Goal: Understand site structure: Understand site structure

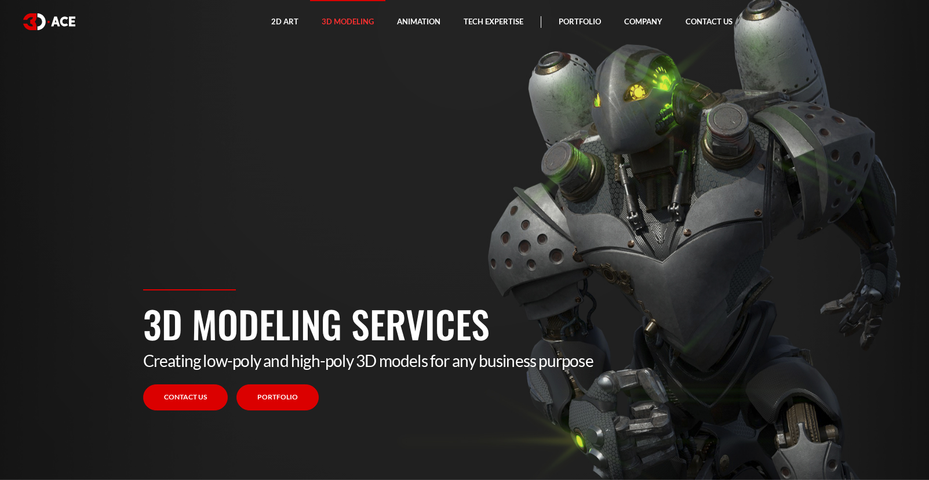
click at [286, 397] on link "Portfolio" at bounding box center [278, 397] width 82 height 26
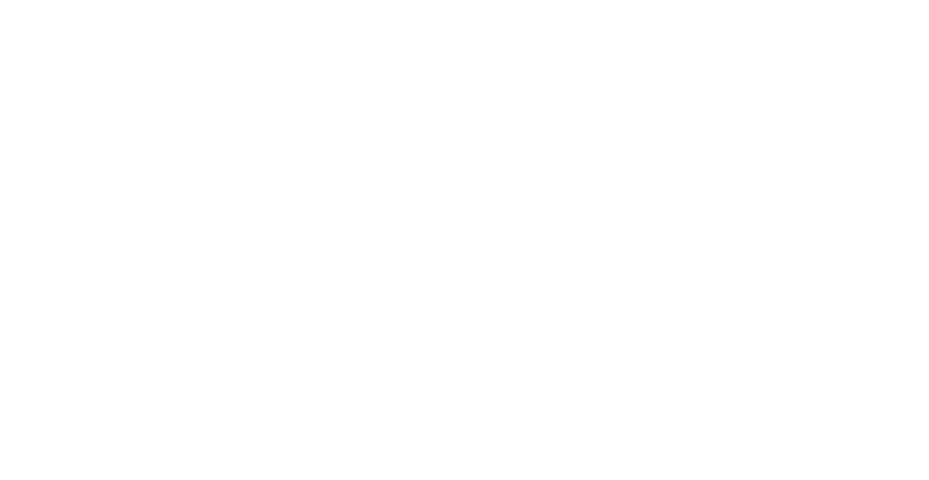
click at [199, 103] on div at bounding box center [464, 240] width 929 height 480
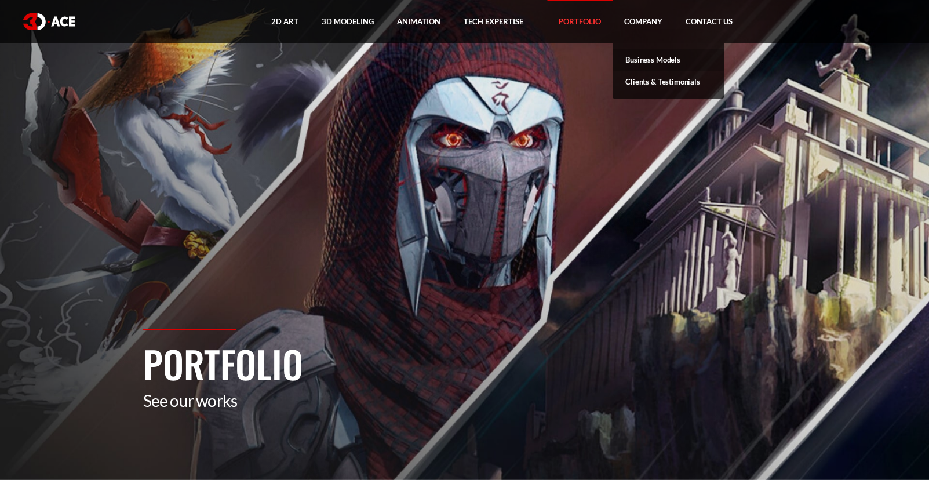
click at [641, 60] on link "Business Models" at bounding box center [668, 60] width 111 height 22
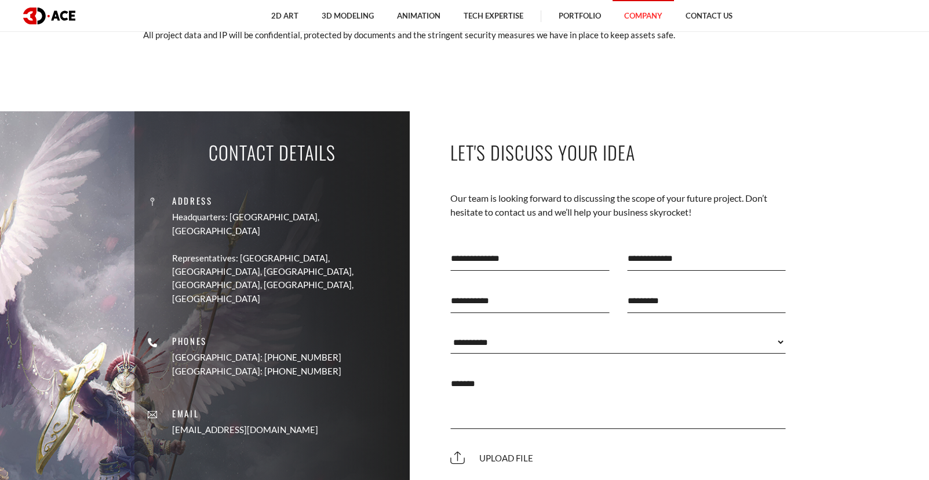
scroll to position [1261, 0]
